Goal: Manage account settings

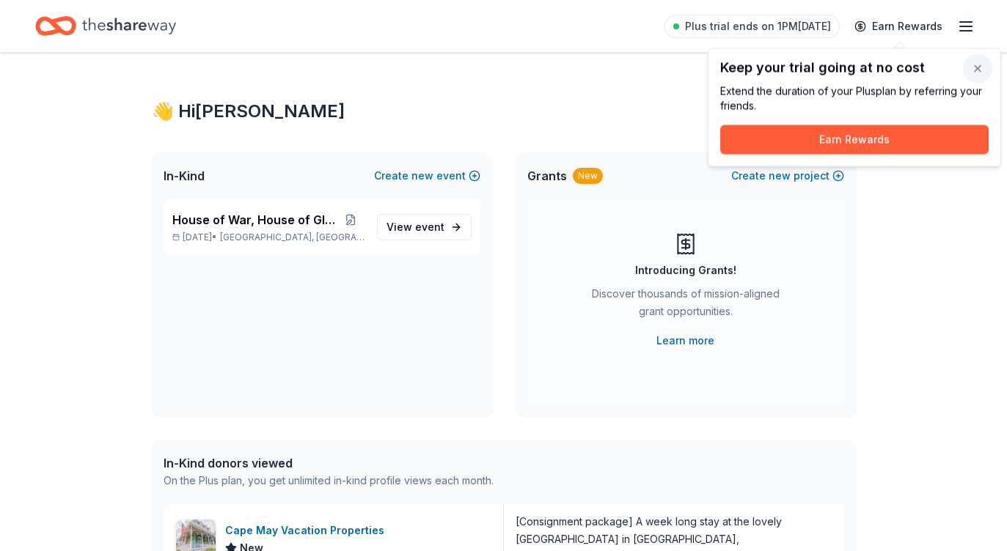
click at [976, 69] on button "button" at bounding box center [977, 68] width 29 height 29
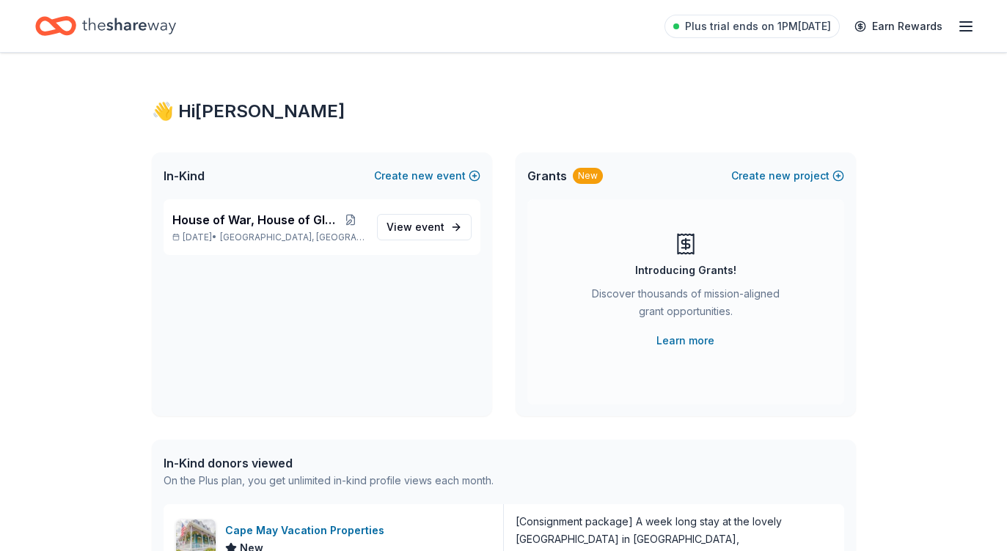
click at [963, 21] on icon "button" at bounding box center [966, 27] width 18 height 18
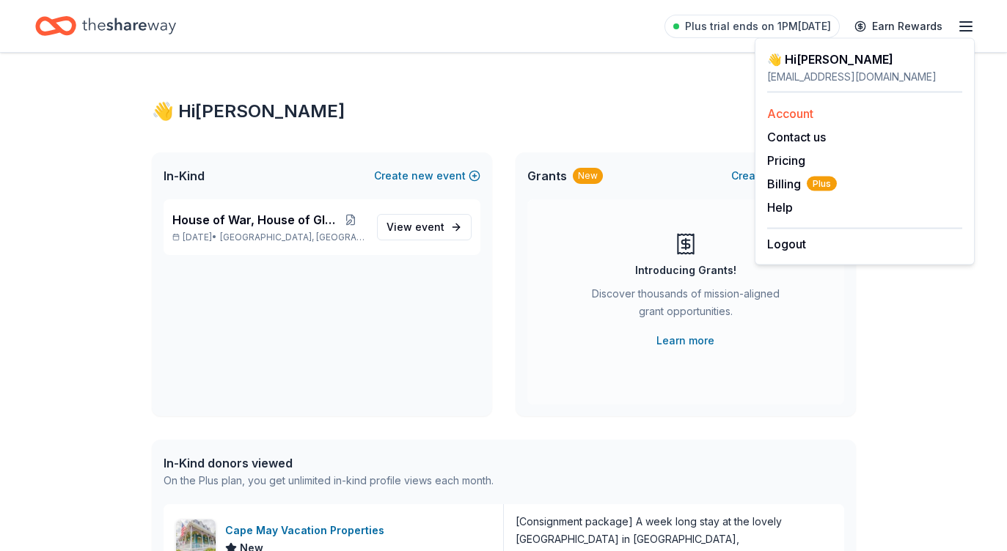
click at [787, 111] on link "Account" at bounding box center [790, 113] width 46 height 15
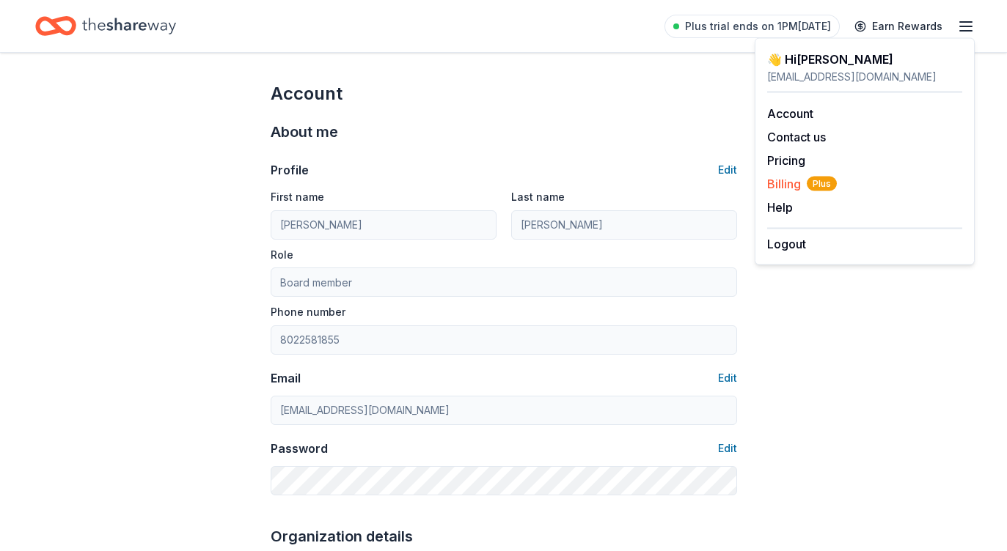
click at [782, 185] on span "Billing Plus" at bounding box center [802, 184] width 70 height 18
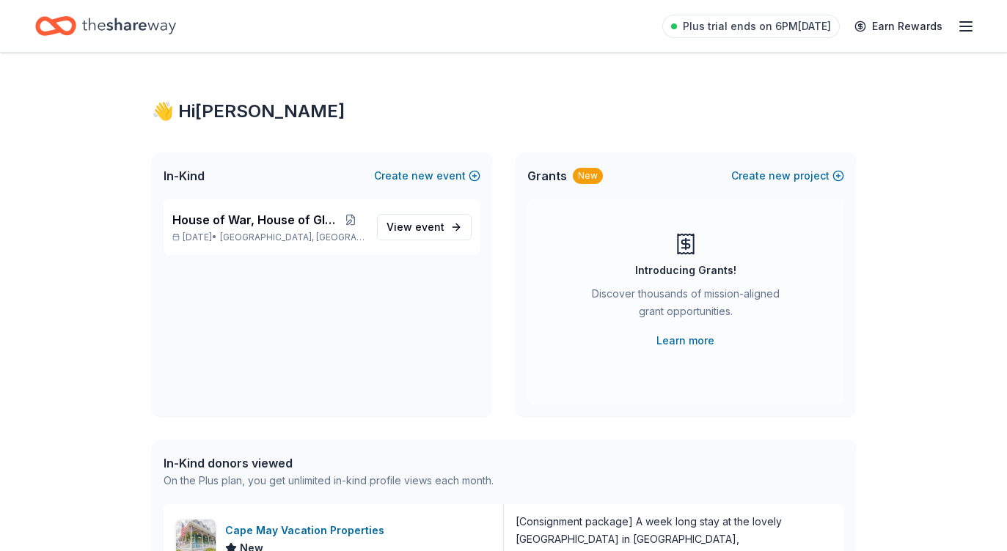
click at [958, 32] on icon "button" at bounding box center [966, 27] width 18 height 18
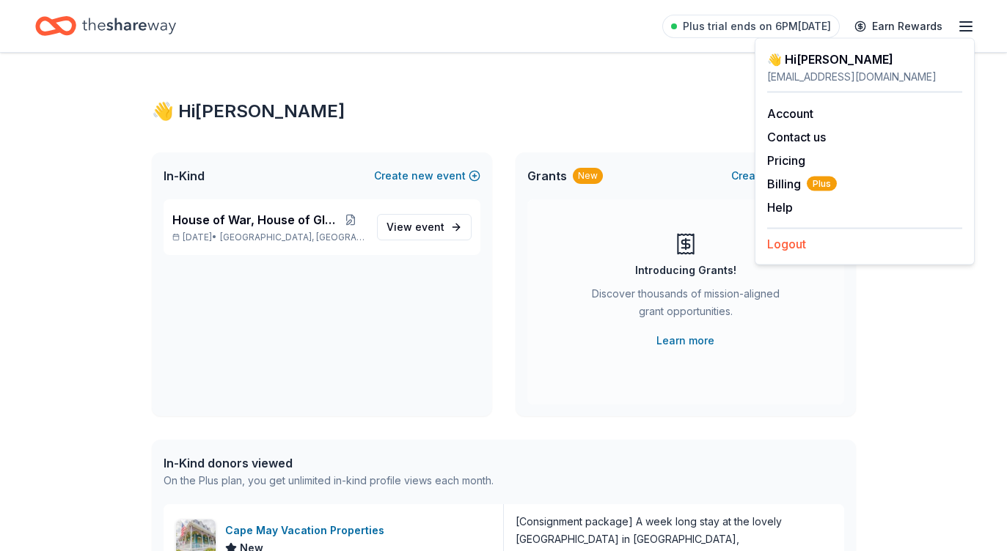
click at [791, 247] on button "Logout" at bounding box center [786, 244] width 39 height 18
